Goal: Task Accomplishment & Management: Complete application form

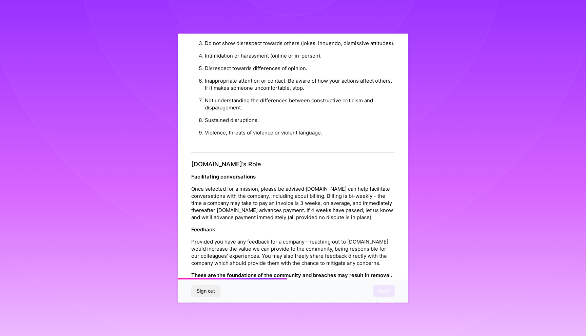
scroll to position [657, 0]
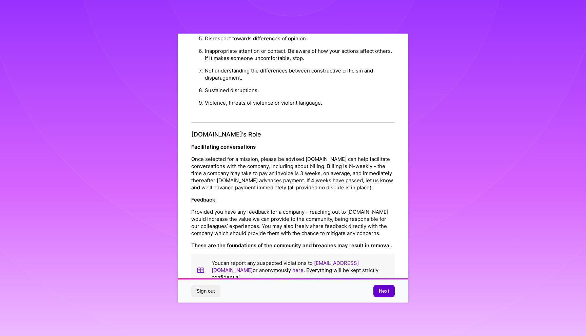
click at [385, 292] on span "Next" at bounding box center [384, 291] width 11 height 7
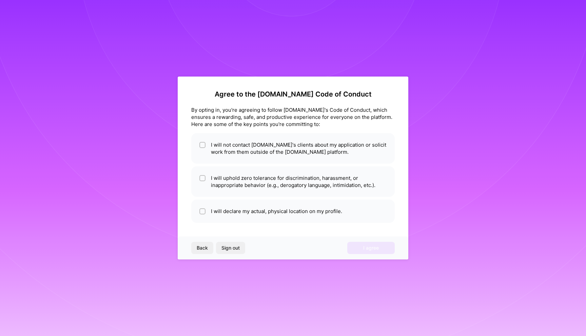
scroll to position [0, 0]
click at [254, 150] on li "I will not contact [DOMAIN_NAME]'s clients about my application or solicit work…" at bounding box center [292, 148] width 203 height 31
checkbox input "true"
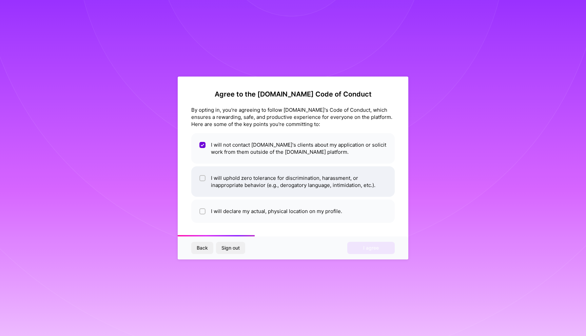
click at [244, 188] on li "I will uphold zero tolerance for discrimination, harassment, or inappropriate b…" at bounding box center [292, 181] width 203 height 31
checkbox input "true"
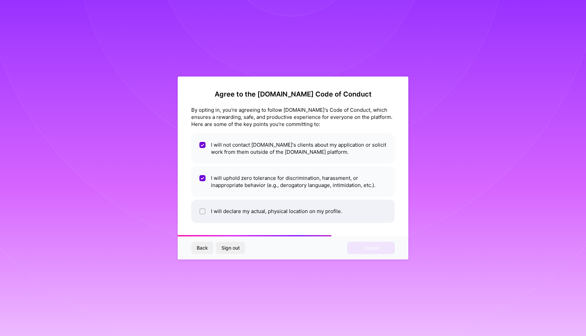
click at [245, 214] on li "I will declare my actual, physical location on my profile." at bounding box center [292, 211] width 203 height 23
checkbox input "true"
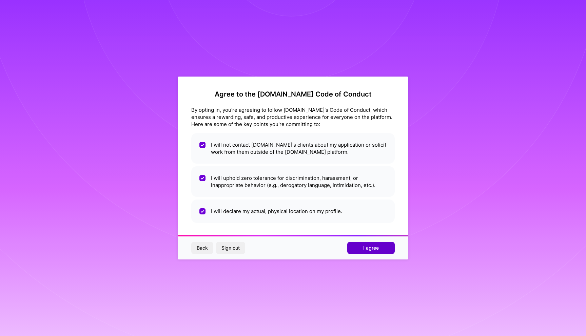
click at [361, 250] on button "I agree" at bounding box center [370, 248] width 47 height 12
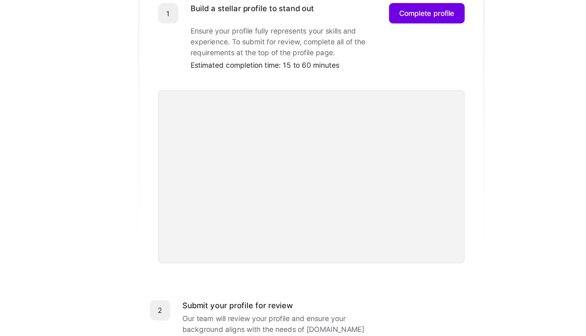
scroll to position [1, 0]
